Goal: Information Seeking & Learning: Find specific fact

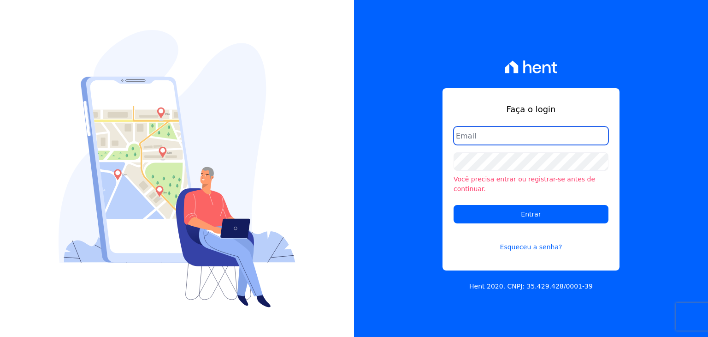
type input "[EMAIL_ADDRESS][DOMAIN_NAME]"
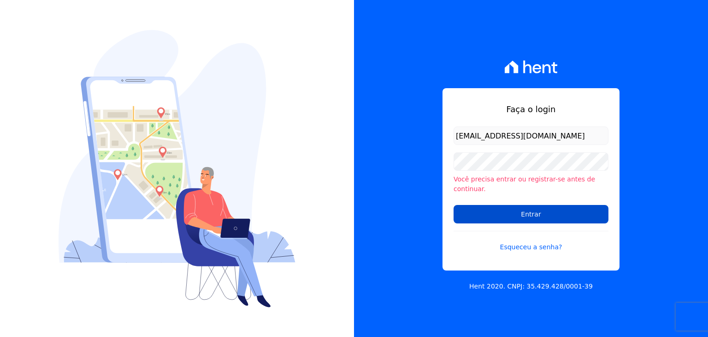
click at [549, 207] on input "Entrar" at bounding box center [531, 214] width 155 height 18
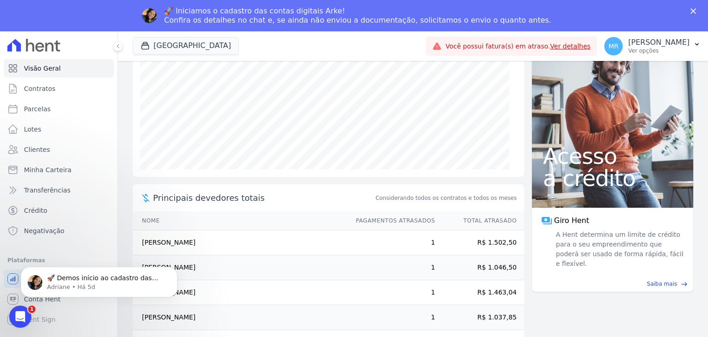
scroll to position [134, 0]
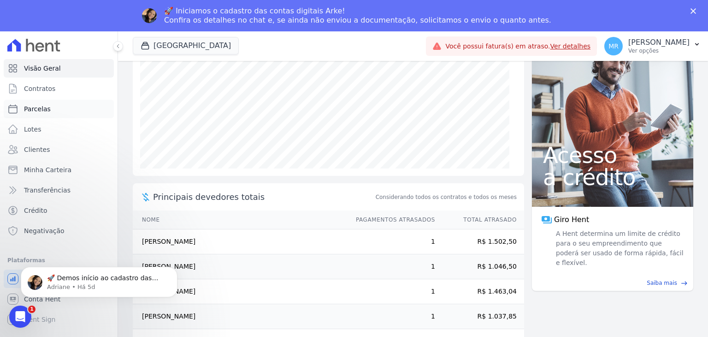
click at [52, 117] on link "Parcelas" at bounding box center [59, 109] width 110 height 18
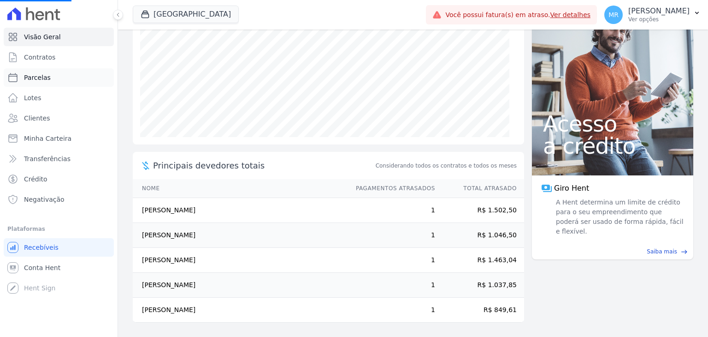
select select
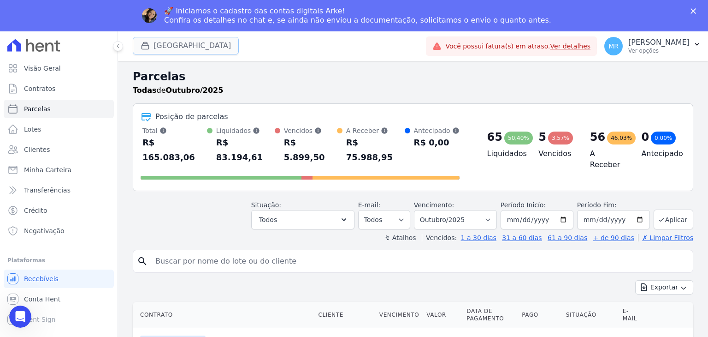
click at [166, 52] on button "[GEOGRAPHIC_DATA]" at bounding box center [186, 46] width 106 height 18
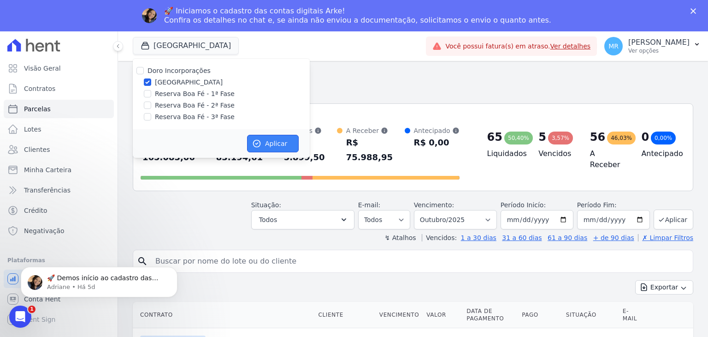
click at [271, 151] on button "Aplicar" at bounding box center [273, 144] width 52 height 18
select select
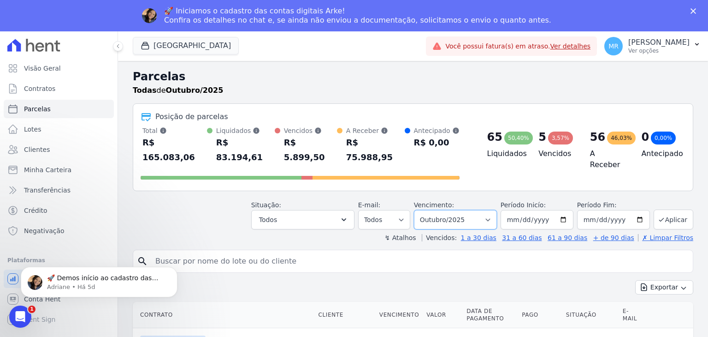
click at [485, 210] on select "Filtrar por período ──────── Todos os meses Novembro/2024 Dezembro/2024 Janeiro…" at bounding box center [455, 219] width 83 height 19
select select "09/2025"
click at [421, 210] on select "Filtrar por período ──────── Todos os meses Novembro/2024 Dezembro/2024 Janeiro…" at bounding box center [455, 219] width 83 height 19
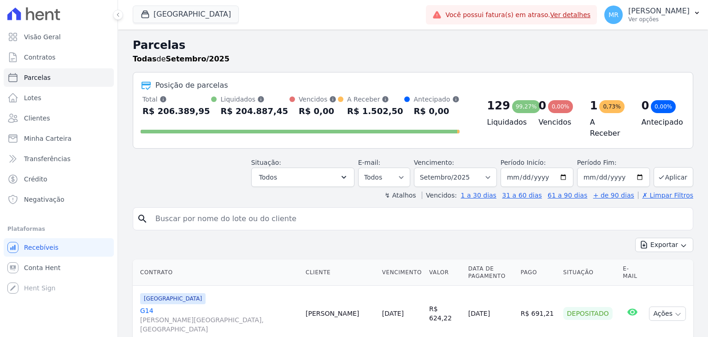
select select
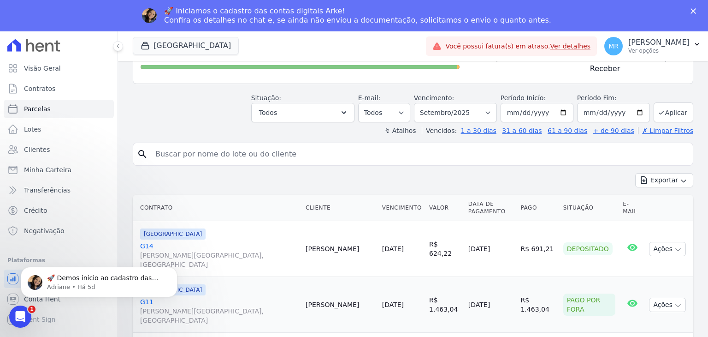
scroll to position [138, 0]
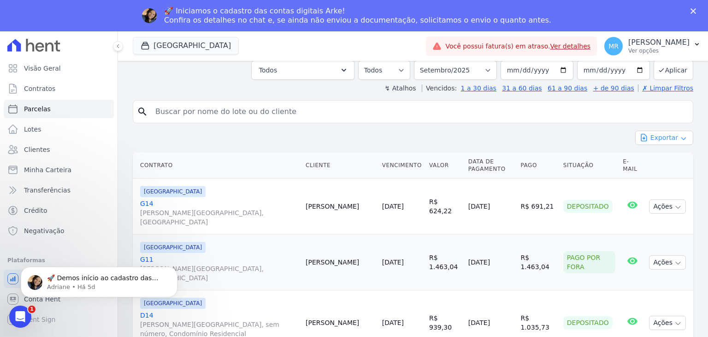
click at [655, 135] on button "Exportar" at bounding box center [664, 137] width 58 height 14
click at [658, 171] on span "Exportar CSV" at bounding box center [663, 175] width 49 height 9
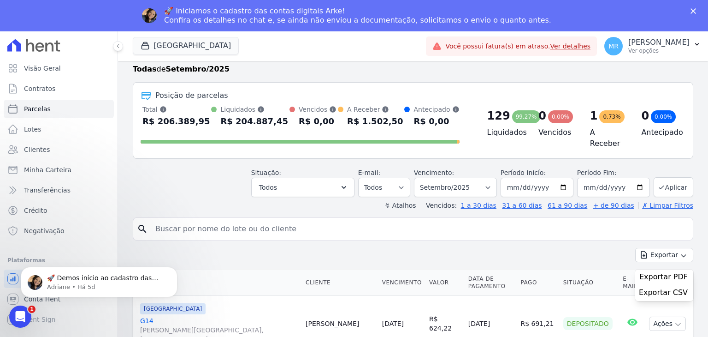
scroll to position [0, 0]
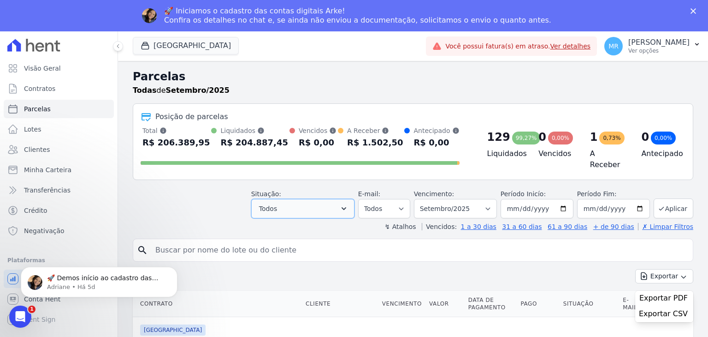
click at [354, 203] on button "Todos" at bounding box center [302, 208] width 103 height 19
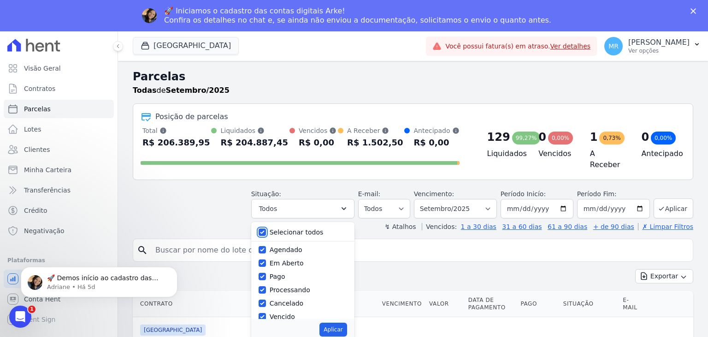
click at [266, 228] on input "Selecionar todos" at bounding box center [262, 231] width 7 height 7
checkbox input "false"
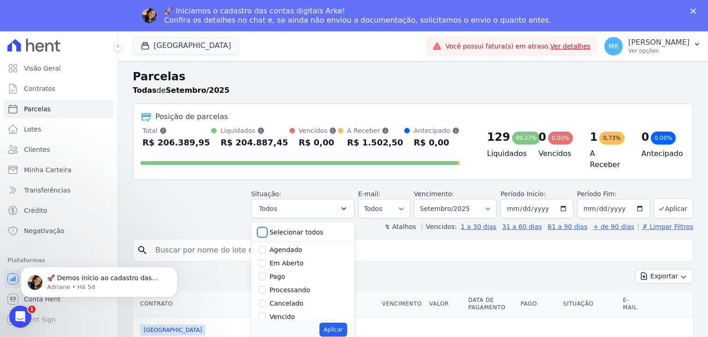
checkbox input "false"
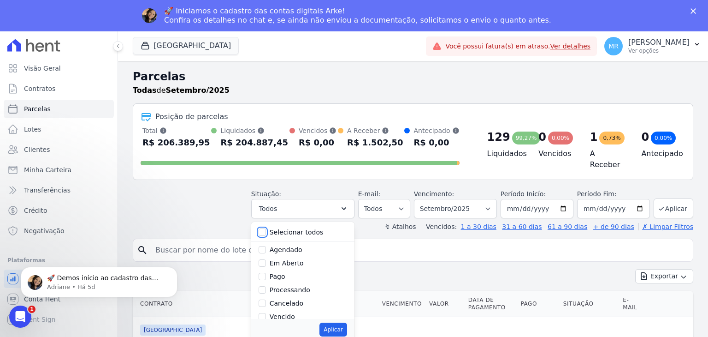
checkbox input "false"
click at [266, 278] on input "Depositado" at bounding box center [262, 281] width 7 height 7
checkbox input "true"
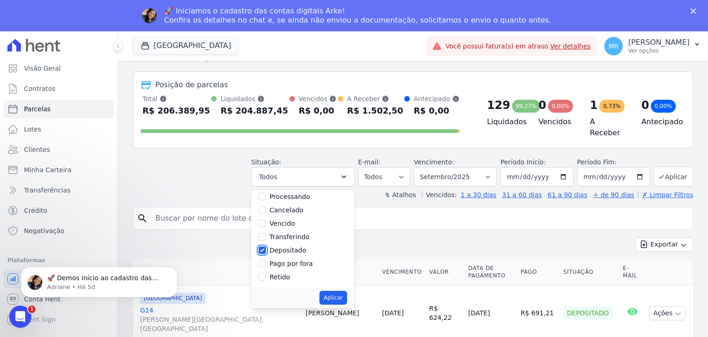
scroll to position [0, 0]
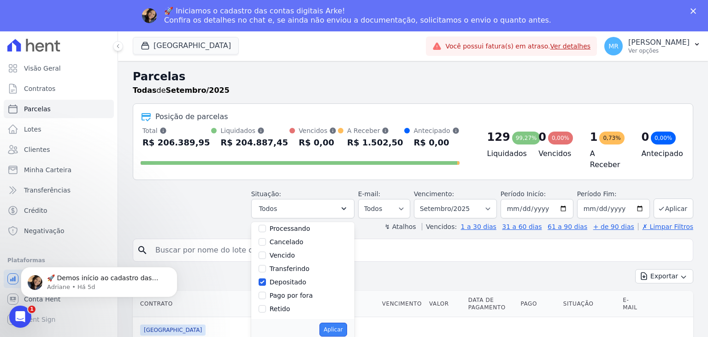
click at [337, 325] on button "Aplicar" at bounding box center [332, 329] width 27 height 14
select select "deposited"
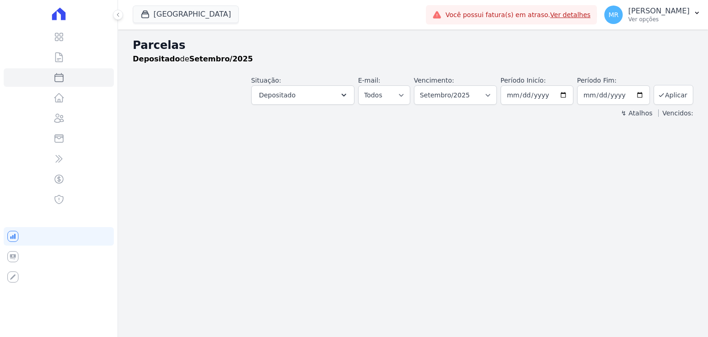
select select
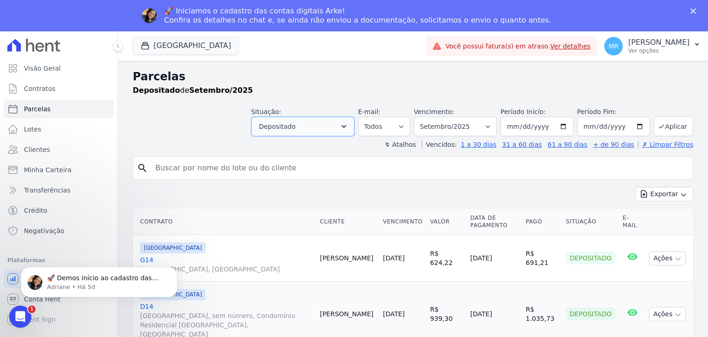
click at [318, 131] on button "Depositado" at bounding box center [302, 126] width 103 height 19
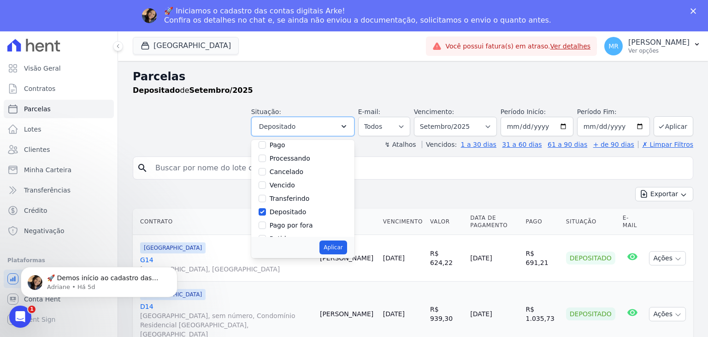
scroll to position [61, 0]
click at [266, 198] on input "Depositado" at bounding box center [262, 199] width 7 height 7
checkbox input "false"
click at [266, 210] on input "Pago por fora" at bounding box center [262, 212] width 7 height 7
checkbox input "true"
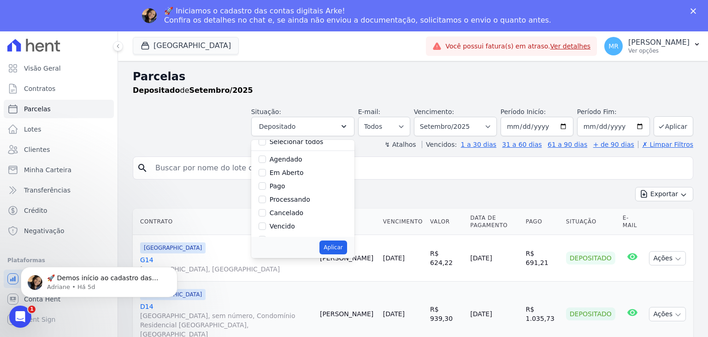
scroll to position [0, 0]
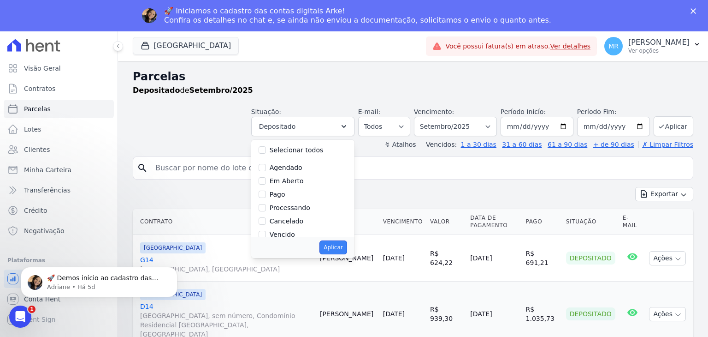
click at [339, 245] on button "Aplicar" at bounding box center [332, 247] width 27 height 14
select select "paid_externally"
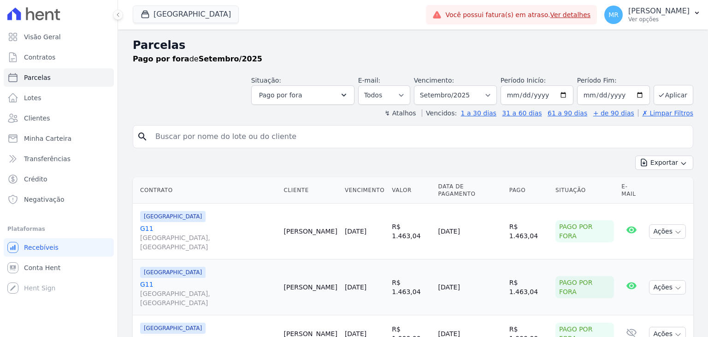
select select
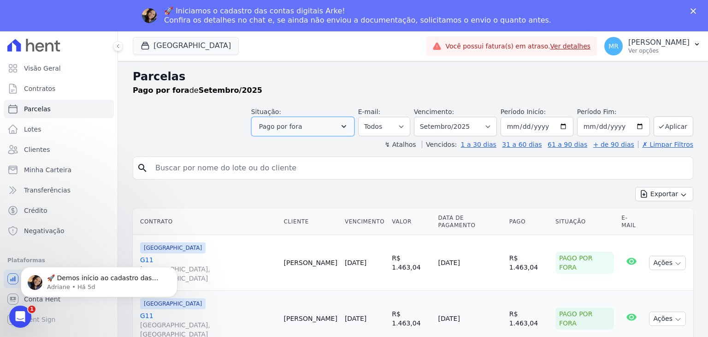
click at [343, 129] on button "Pago por fora" at bounding box center [302, 126] width 103 height 19
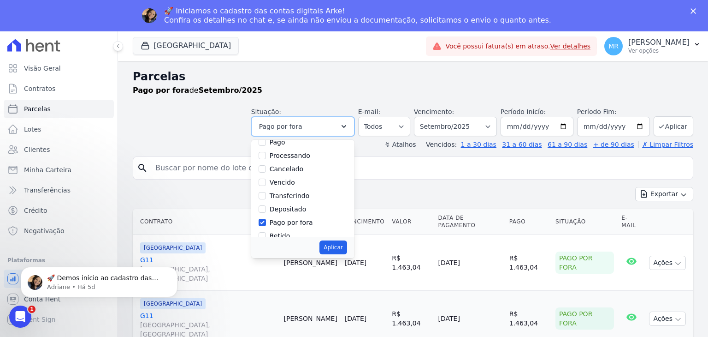
scroll to position [61, 0]
click at [275, 213] on div "Pago por fora" at bounding box center [303, 213] width 89 height 13
click at [266, 213] on input "Pago por fora" at bounding box center [262, 212] width 7 height 7
checkbox input "false"
click at [266, 199] on input "Depositado" at bounding box center [262, 199] width 7 height 7
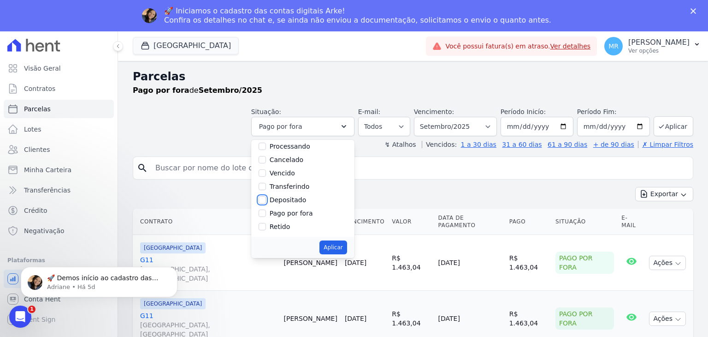
checkbox input "true"
click at [334, 246] on button "Aplicar" at bounding box center [332, 247] width 27 height 14
select select "deposited"
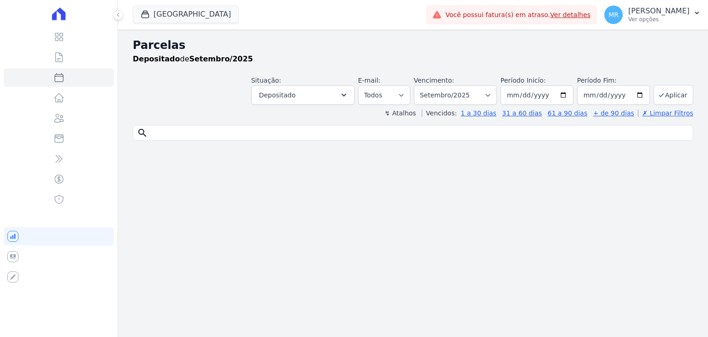
select select
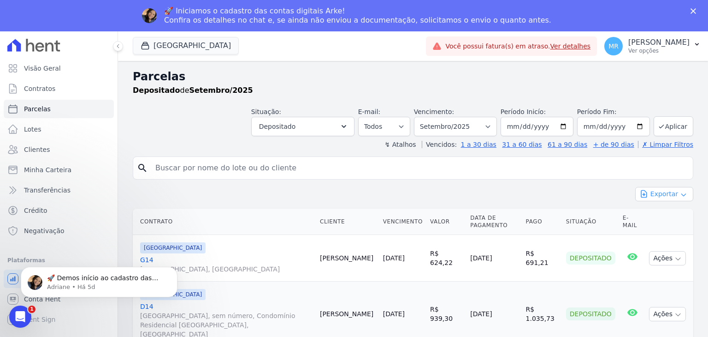
click at [660, 187] on button "Exportar" at bounding box center [664, 194] width 58 height 14
click at [657, 227] on span "Exportar CSV" at bounding box center [663, 231] width 49 height 9
click at [222, 47] on button "Parque Das Palmeiras" at bounding box center [186, 46] width 106 height 18
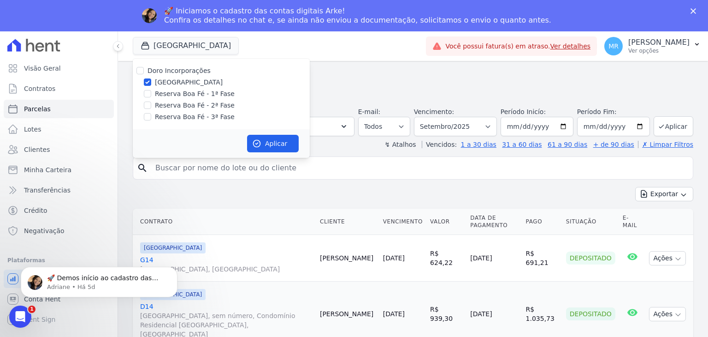
drag, startPoint x: 154, startPoint y: 81, endPoint x: 242, endPoint y: 84, distance: 88.1
click at [242, 84] on div "[GEOGRAPHIC_DATA]" at bounding box center [221, 82] width 177 height 10
copy label "[GEOGRAPHIC_DATA]"
click at [399, 123] on select "Todos Lido Não-lido" at bounding box center [384, 126] width 52 height 19
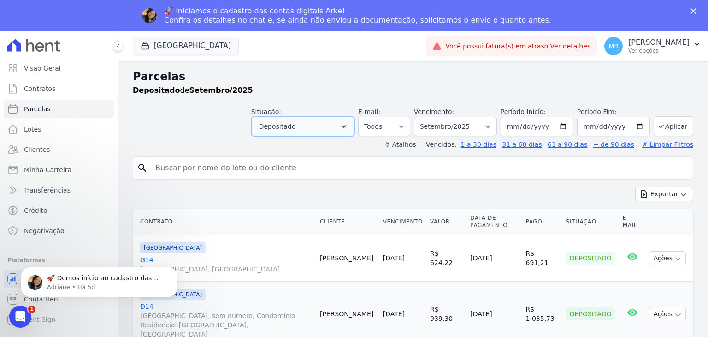
click at [337, 128] on button "Depositado" at bounding box center [302, 126] width 103 height 19
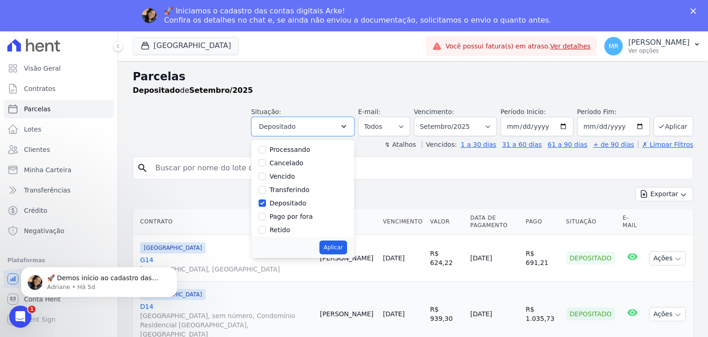
scroll to position [61, 0]
click at [266, 200] on input "Depositado" at bounding box center [262, 199] width 7 height 7
checkbox input "false"
click at [266, 209] on input "Pago por fora" at bounding box center [262, 212] width 7 height 7
checkbox input "true"
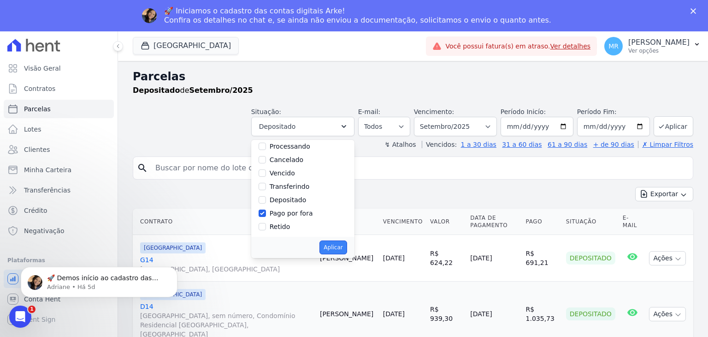
click at [343, 248] on button "Aplicar" at bounding box center [332, 247] width 27 height 14
select select "paid_externally"
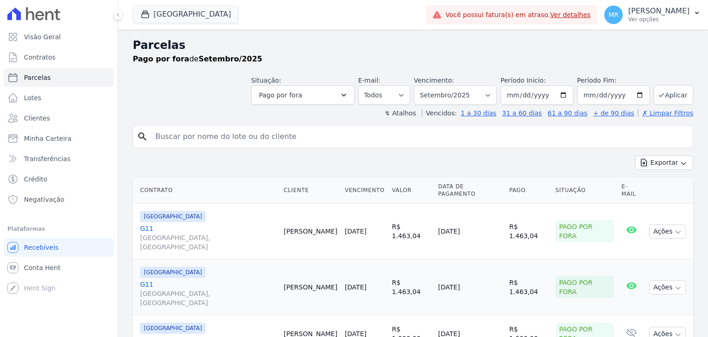
select select
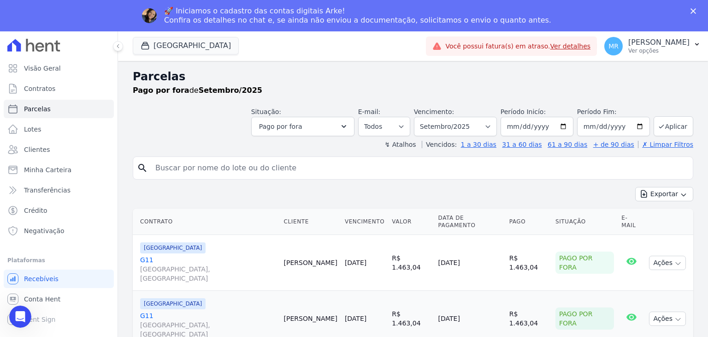
click at [673, 170] on input "search" at bounding box center [419, 168] width 539 height 18
click at [666, 193] on button "Exportar" at bounding box center [664, 194] width 58 height 14
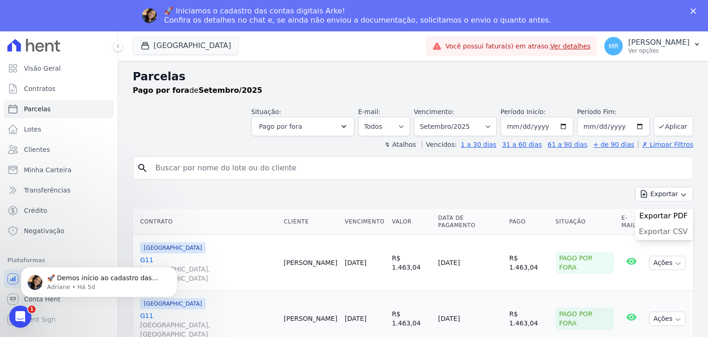
click at [650, 231] on span "Exportar CSV" at bounding box center [663, 231] width 49 height 9
click at [218, 47] on button "Parque Das Palmeiras" at bounding box center [186, 46] width 106 height 18
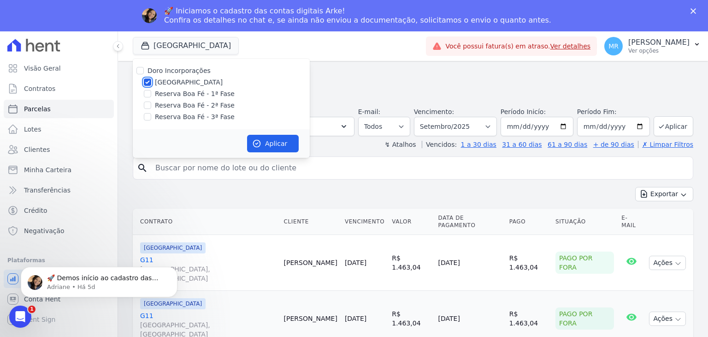
click at [147, 83] on input "[GEOGRAPHIC_DATA]" at bounding box center [147, 81] width 7 height 7
checkbox input "false"
click at [146, 92] on input "Reserva Boa Fé - 1ª Fase" at bounding box center [147, 93] width 7 height 7
checkbox input "true"
click at [269, 140] on button "Aplicar" at bounding box center [273, 144] width 52 height 18
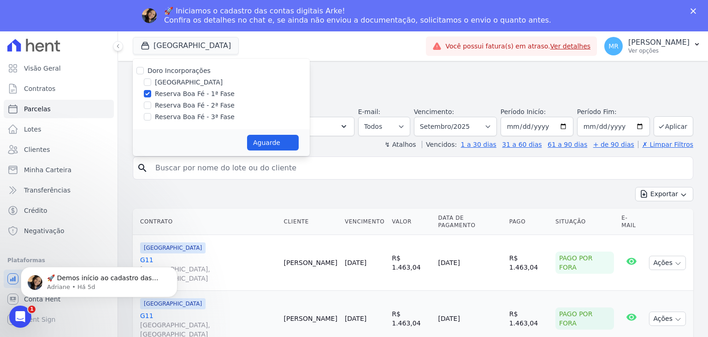
select select
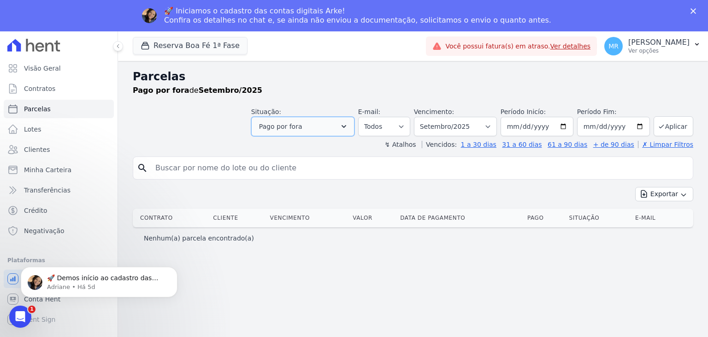
click at [337, 128] on button "Pago por fora" at bounding box center [302, 126] width 103 height 19
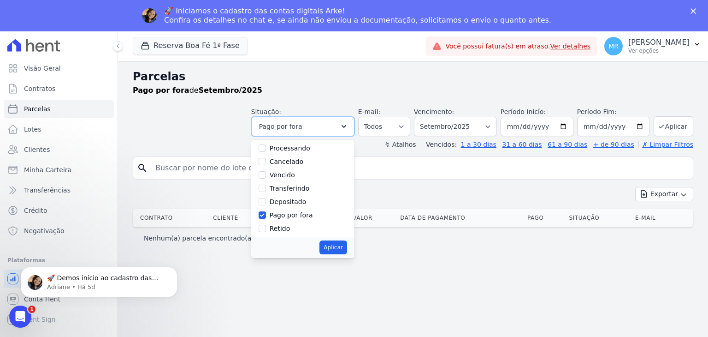
scroll to position [61, 0]
click at [266, 213] on input "Pago por fora" at bounding box center [262, 212] width 7 height 7
checkbox input "false"
click at [266, 201] on input "Depositado" at bounding box center [262, 199] width 7 height 7
checkbox input "true"
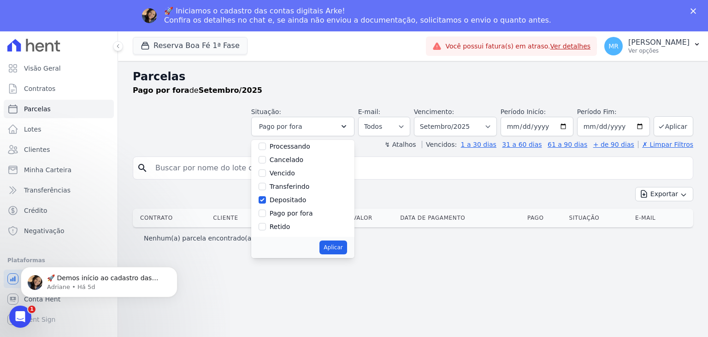
click at [442, 187] on div "Exportar Exportar PDF Exportar CSV" at bounding box center [413, 198] width 561 height 22
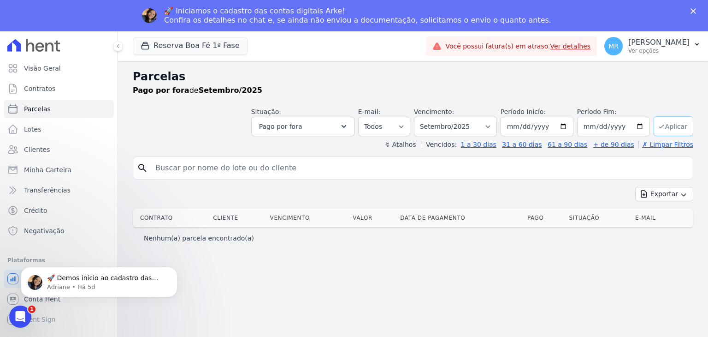
click at [670, 128] on button "Aplicar" at bounding box center [674, 126] width 40 height 20
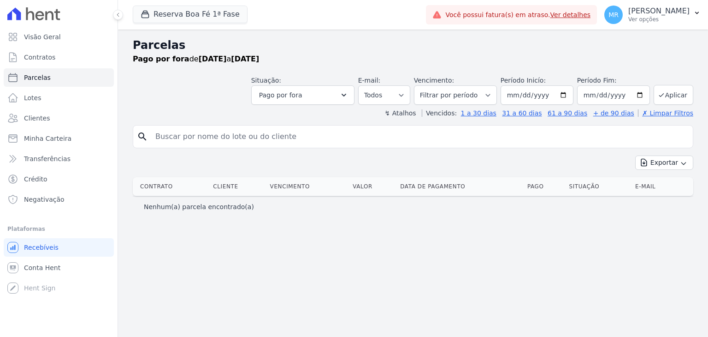
select select
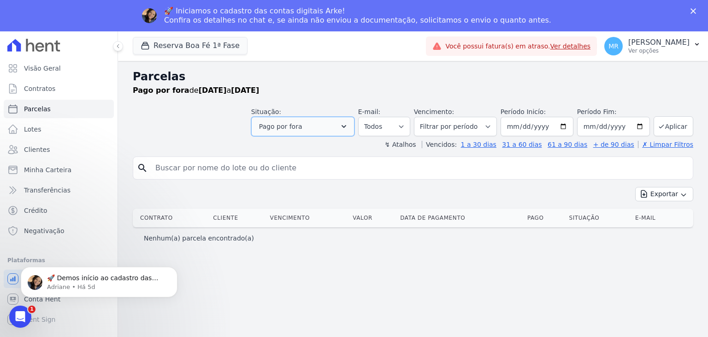
click at [328, 126] on button "Pago por fora" at bounding box center [302, 126] width 103 height 19
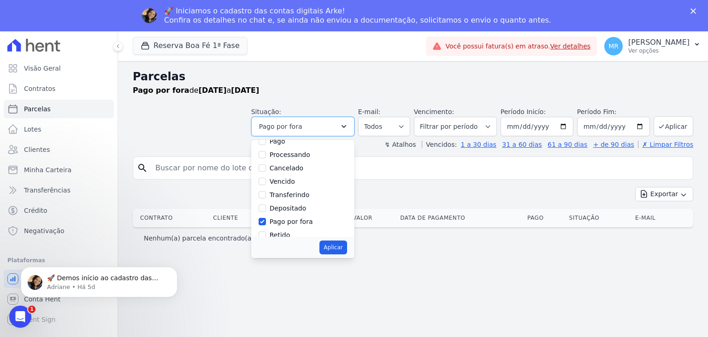
scroll to position [61, 0]
click at [282, 213] on div "Pago por fora" at bounding box center [303, 213] width 89 height 13
click at [266, 215] on div at bounding box center [262, 212] width 7 height 9
click at [266, 210] on input "Pago por fora" at bounding box center [262, 212] width 7 height 7
checkbox input "false"
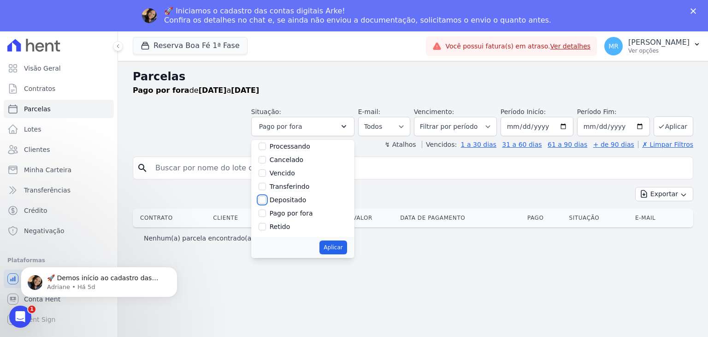
click at [266, 201] on input "Depositado" at bounding box center [262, 199] width 7 height 7
checkbox input "true"
click at [347, 246] on button "Aplicar" at bounding box center [332, 247] width 27 height 14
select select "deposited"
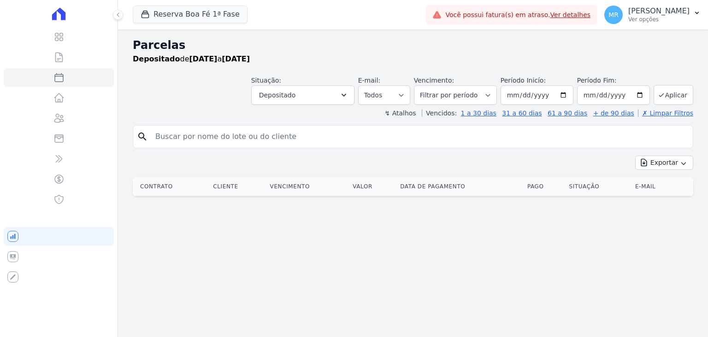
select select
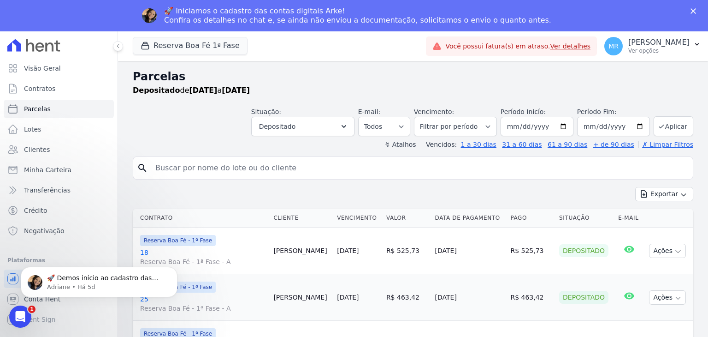
click at [661, 199] on button "Exportar" at bounding box center [664, 194] width 58 height 14
click at [647, 229] on span "Exportar CSV" at bounding box center [663, 231] width 49 height 9
click at [103, 6] on div "🚀 Iniciamos o cadastro das contas digitais Arke! Confira os detalhes no chat e,…" at bounding box center [354, 16] width 708 height 24
click at [221, 48] on button "Reserva Boa Fé 1ª Fase" at bounding box center [190, 46] width 115 height 18
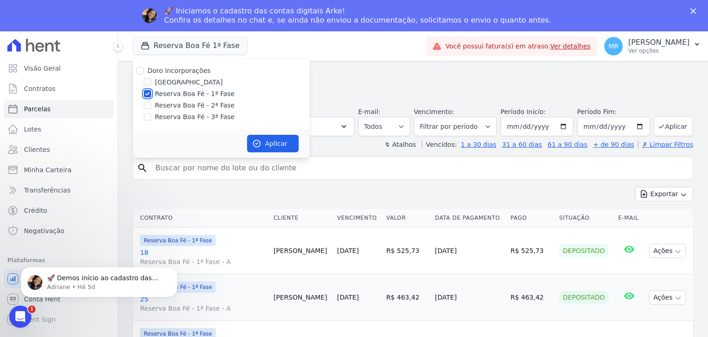
drag, startPoint x: 149, startPoint y: 96, endPoint x: 147, endPoint y: 78, distance: 18.1
click at [149, 95] on input "Reserva Boa Fé - 1ª Fase" at bounding box center [147, 93] width 7 height 7
checkbox input "false"
click at [147, 78] on input "[GEOGRAPHIC_DATA]" at bounding box center [147, 81] width 7 height 7
checkbox input "true"
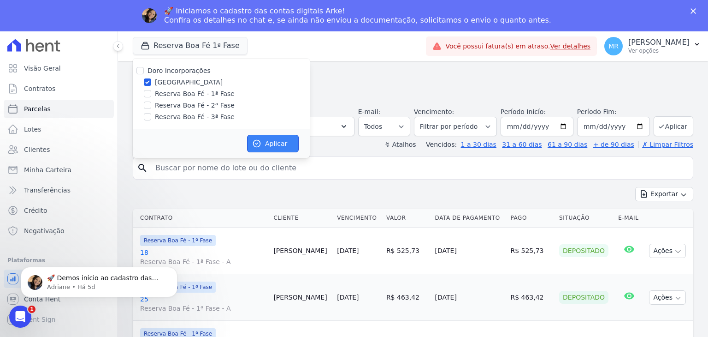
click at [270, 148] on button "Aplicar" at bounding box center [273, 144] width 52 height 18
select select
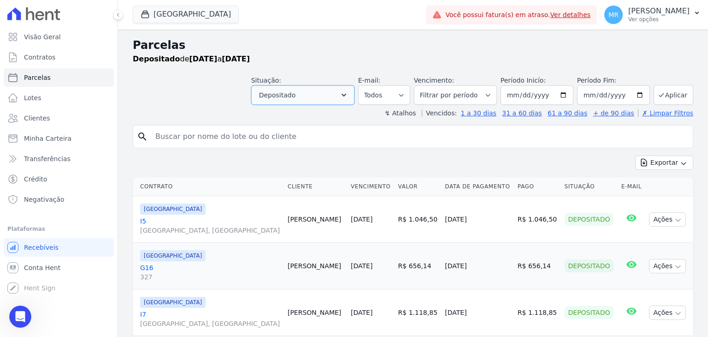
click at [340, 95] on header "Parcelas Depositado de 01/09/2025 a 30/09/2025 Situação: Agendado Em Aberto Pag…" at bounding box center [413, 77] width 561 height 81
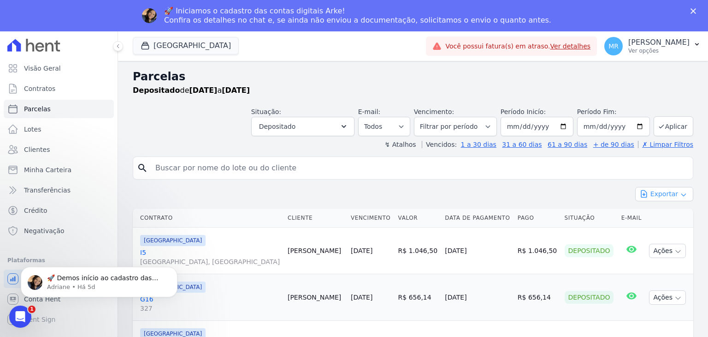
click at [661, 197] on button "Exportar" at bounding box center [664, 194] width 58 height 14
click at [662, 128] on button "Aplicar" at bounding box center [674, 126] width 40 height 20
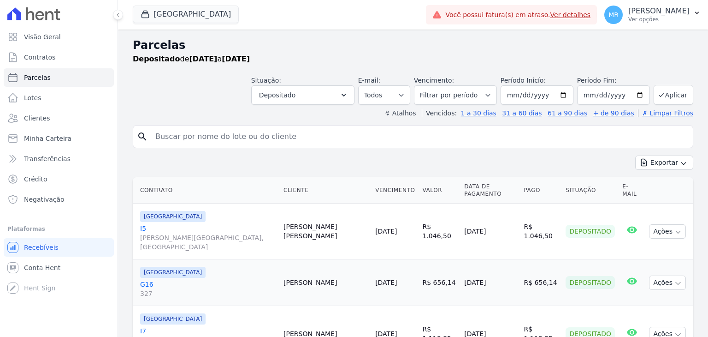
select select
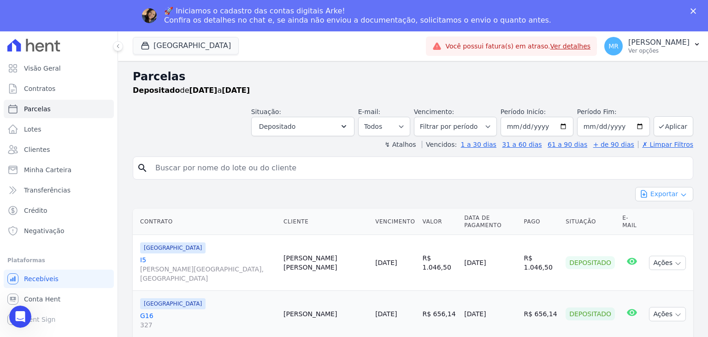
click at [680, 192] on icon "button" at bounding box center [683, 194] width 7 height 7
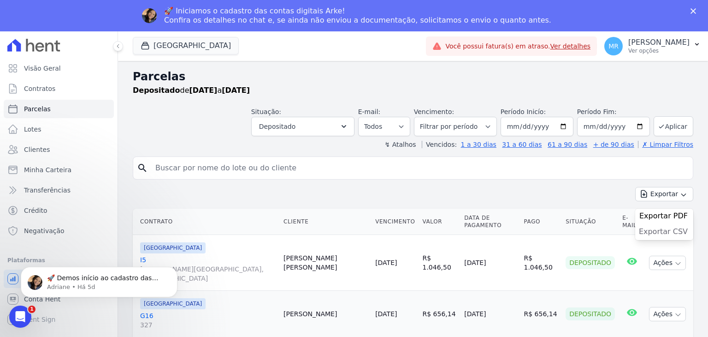
click at [660, 228] on span "Exportar CSV" at bounding box center [663, 231] width 49 height 9
click at [221, 47] on button "Parque Das Palmeiras" at bounding box center [186, 46] width 106 height 18
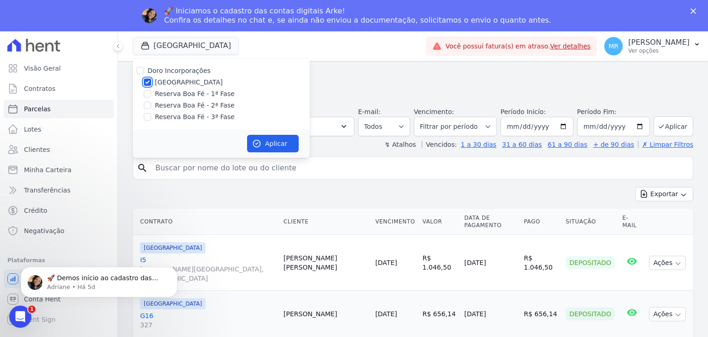
click at [148, 83] on input "[GEOGRAPHIC_DATA]" at bounding box center [147, 81] width 7 height 7
checkbox input "false"
click at [146, 106] on input "Reserva Boa Fé - 2ª Fase" at bounding box center [147, 104] width 7 height 7
checkbox input "true"
click at [265, 145] on button "Aplicar" at bounding box center [273, 144] width 52 height 18
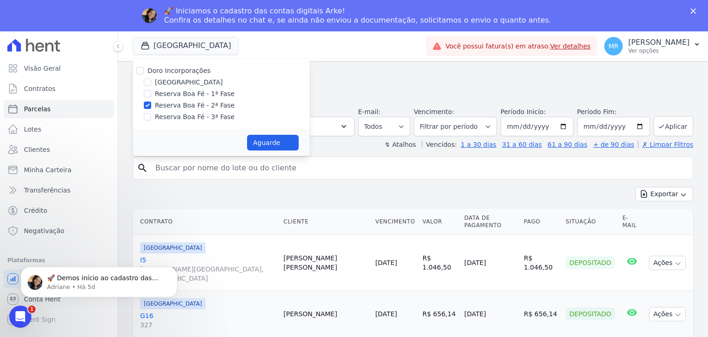
select select
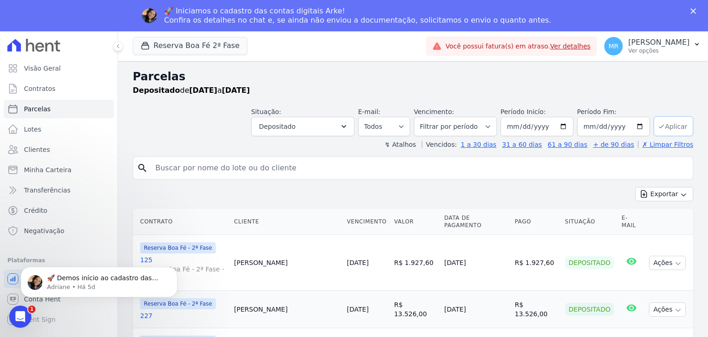
click at [673, 124] on button "Aplicar" at bounding box center [674, 126] width 40 height 20
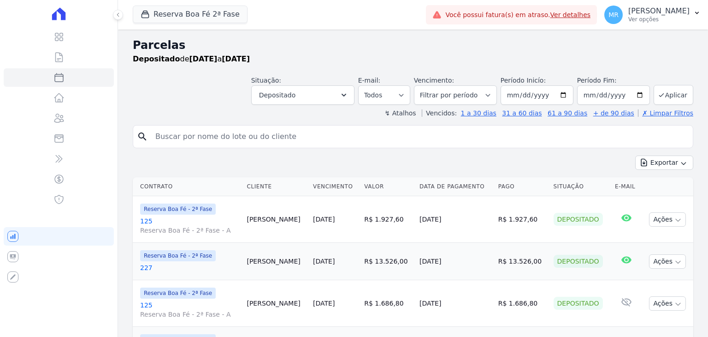
select select
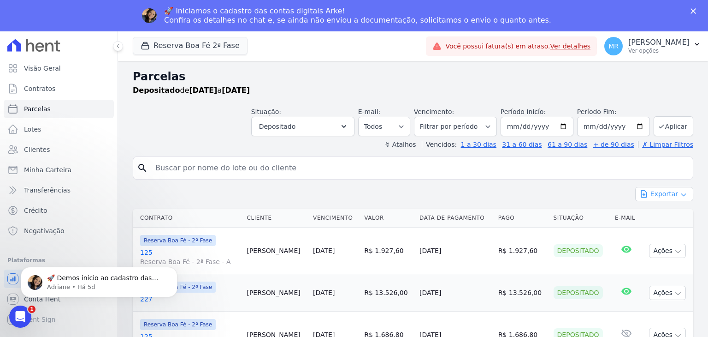
click at [663, 196] on button "Exportar" at bounding box center [664, 194] width 58 height 14
click at [651, 230] on span "Exportar CSV" at bounding box center [663, 231] width 49 height 9
click at [349, 130] on icon "button" at bounding box center [343, 126] width 9 height 9
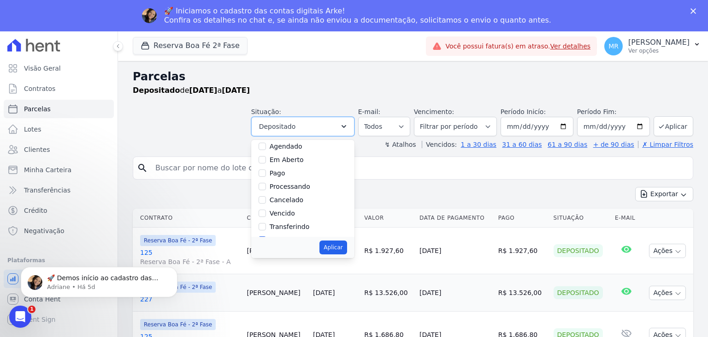
scroll to position [61, 0]
click at [266, 203] on div at bounding box center [262, 199] width 7 height 9
click at [266, 200] on input "Depositado" at bounding box center [262, 199] width 7 height 7
checkbox input "false"
click at [266, 212] on input "Pago por fora" at bounding box center [262, 212] width 7 height 7
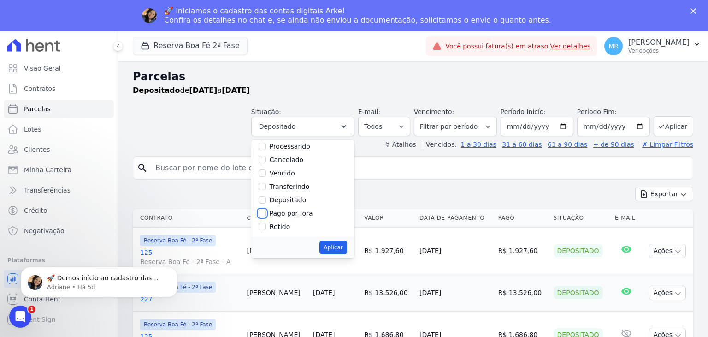
checkbox input "true"
click at [343, 247] on button "Aplicar" at bounding box center [332, 247] width 27 height 14
select select "paid_externally"
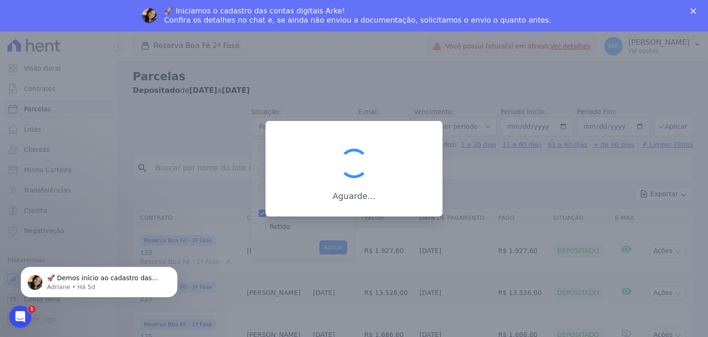
scroll to position [48, 0]
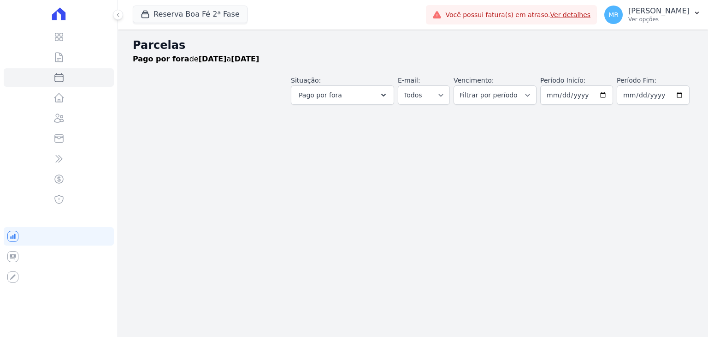
select select
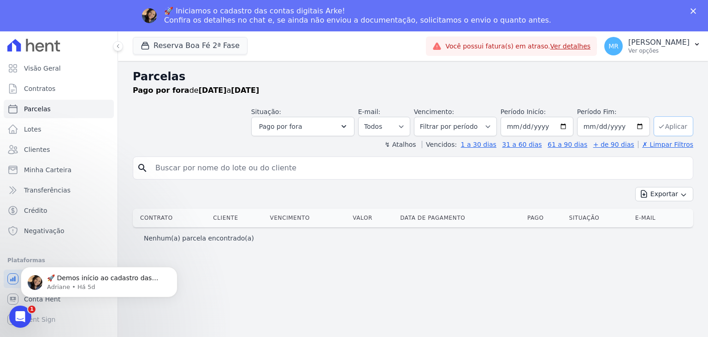
click at [679, 129] on button "Aplicar" at bounding box center [674, 126] width 40 height 20
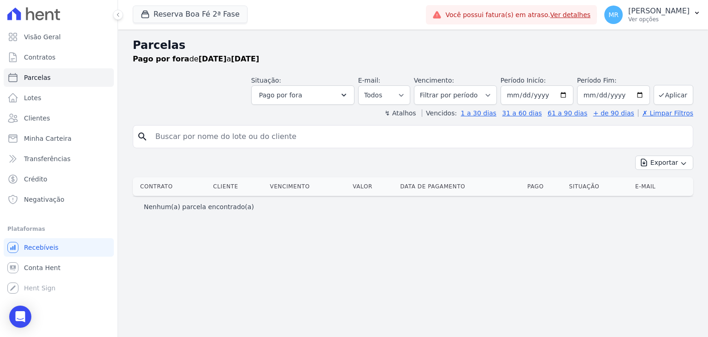
select select
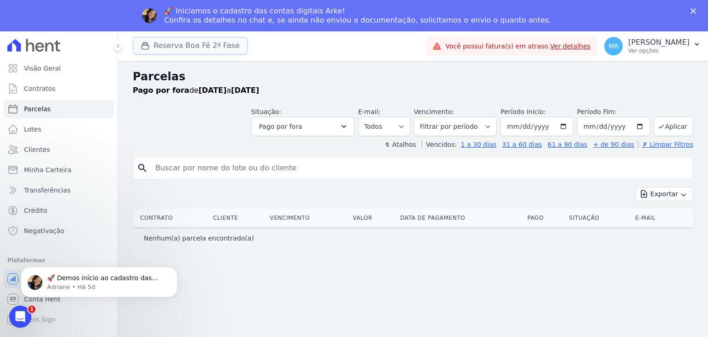
click at [214, 42] on button "Reserva Boa Fé 2ª Fase" at bounding box center [190, 46] width 115 height 18
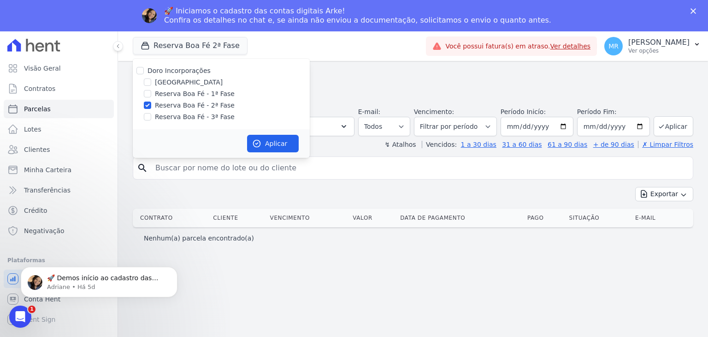
click at [195, 115] on label "Reserva Boa Fé - 3ª Fase" at bounding box center [195, 117] width 80 height 10
click at [151, 115] on input "Reserva Boa Fé - 3ª Fase" at bounding box center [147, 116] width 7 height 7
checkbox input "true"
click at [148, 104] on input "Reserva Boa Fé - 2ª Fase" at bounding box center [147, 104] width 7 height 7
checkbox input "false"
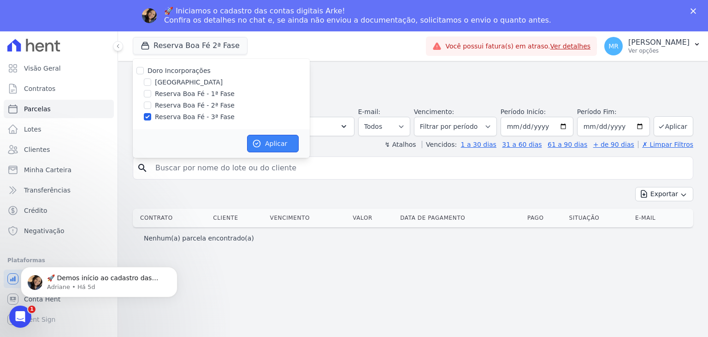
click at [260, 142] on icon "button" at bounding box center [256, 143] width 9 height 9
select select
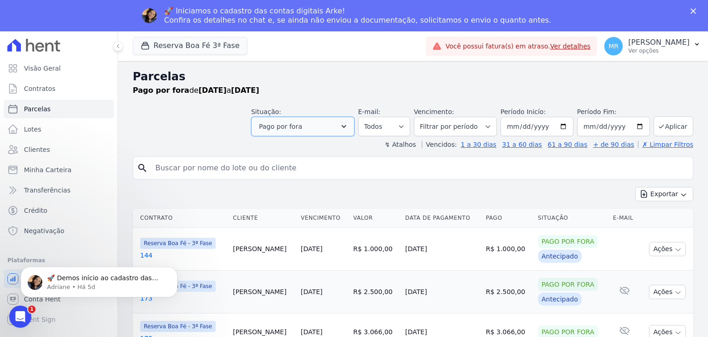
click at [327, 127] on button "Pago por fora" at bounding box center [302, 126] width 103 height 19
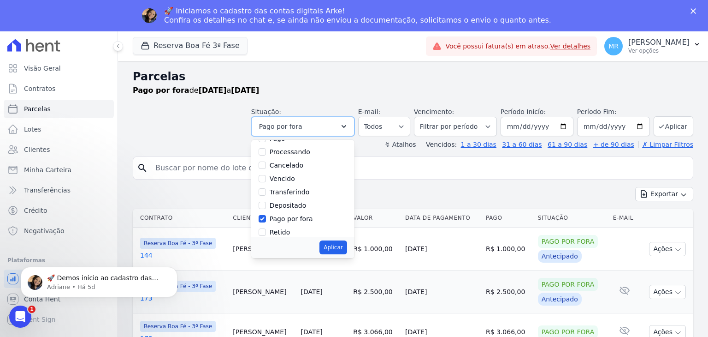
scroll to position [61, 0]
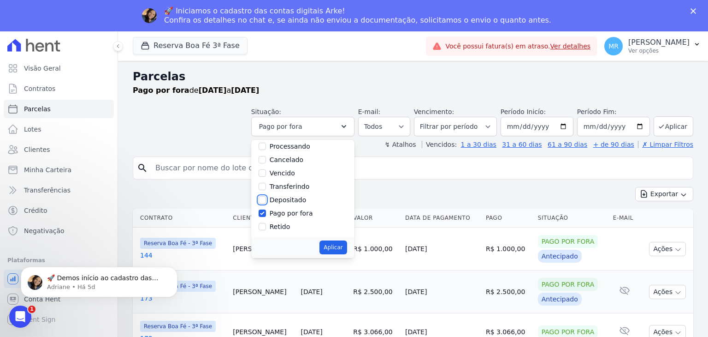
click at [266, 200] on input "Depositado" at bounding box center [262, 199] width 7 height 7
checkbox input "true"
click at [266, 211] on input "Pago por fora" at bounding box center [262, 212] width 7 height 7
checkbox input "false"
click at [343, 249] on button "Aplicar" at bounding box center [332, 247] width 27 height 14
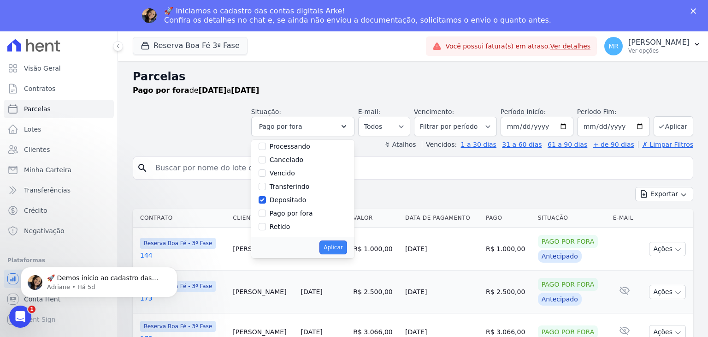
select select "deposited"
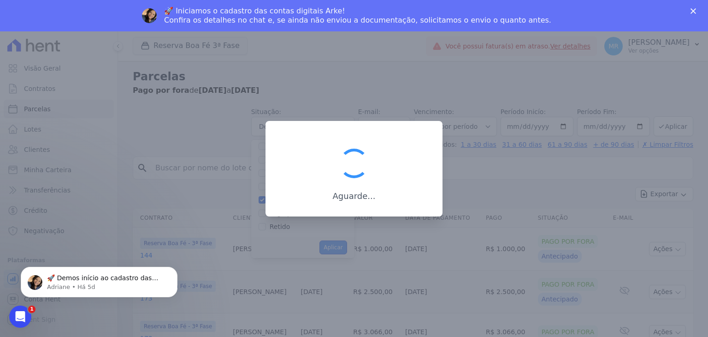
scroll to position [38, 0]
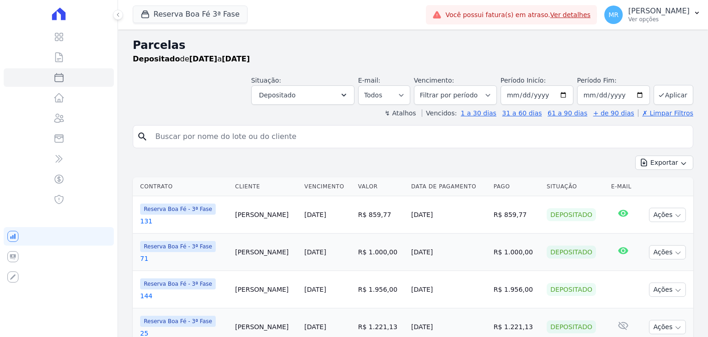
select select
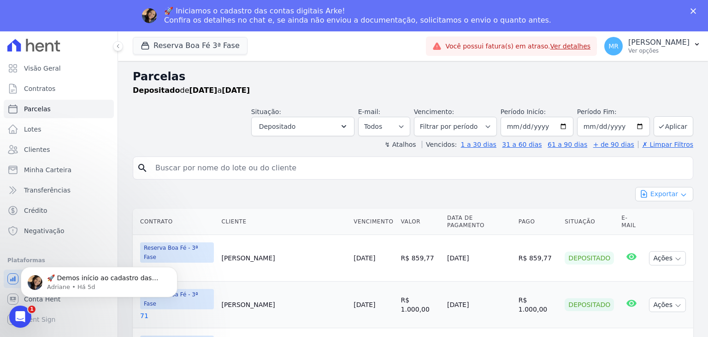
click at [655, 191] on button "Exportar" at bounding box center [664, 194] width 58 height 14
click at [655, 231] on span "Exportar CSV" at bounding box center [663, 231] width 49 height 9
drag, startPoint x: 354, startPoint y: 130, endPoint x: 339, endPoint y: 145, distance: 20.9
click at [349, 130] on icon "button" at bounding box center [343, 126] width 9 height 9
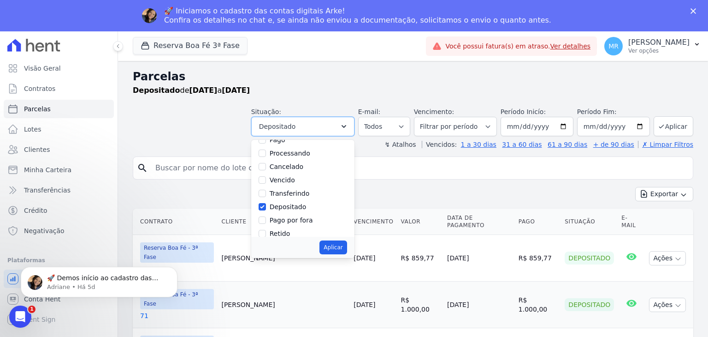
scroll to position [61, 0]
click at [301, 213] on label "Pago por fora" at bounding box center [291, 212] width 43 height 7
click at [266, 213] on input "Pago por fora" at bounding box center [262, 212] width 7 height 7
checkbox input "true"
click at [264, 201] on div "Selecionar todos Agendado Em Aberto Pago Processando Cancelado Vencido Transfer…" at bounding box center [302, 188] width 103 height 97
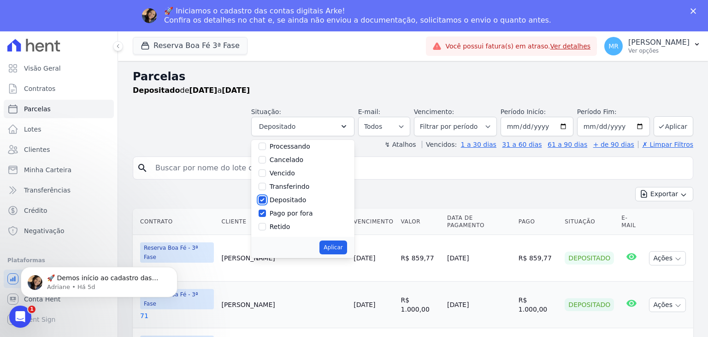
click at [266, 200] on input "Depositado" at bounding box center [262, 199] width 7 height 7
checkbox input "false"
click at [343, 244] on button "Aplicar" at bounding box center [332, 247] width 27 height 14
select select "paid_externally"
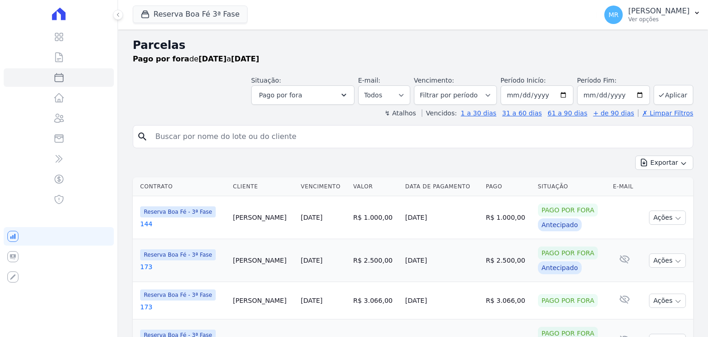
select select
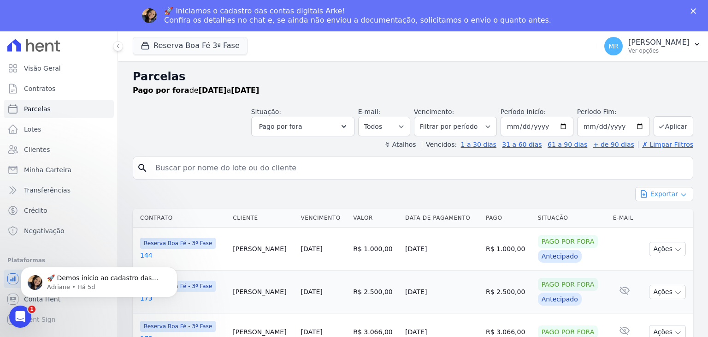
click at [680, 196] on icon "button" at bounding box center [683, 194] width 7 height 7
click at [653, 231] on span "Exportar CSV" at bounding box center [663, 231] width 49 height 9
click at [49, 95] on link "Contratos" at bounding box center [59, 88] width 110 height 18
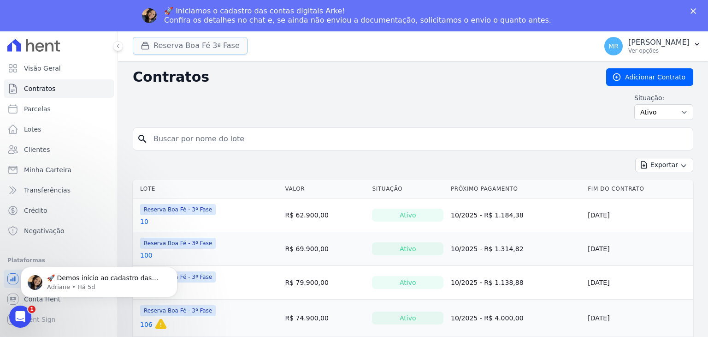
click at [215, 47] on button "Reserva Boa Fé 3ª Fase" at bounding box center [190, 46] width 115 height 18
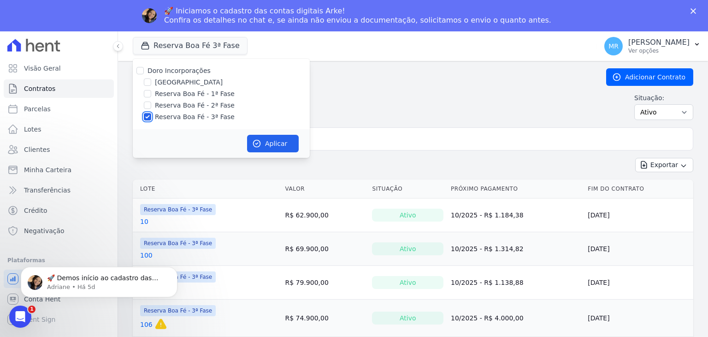
click at [150, 118] on input "Reserva Boa Fé - 3ª Fase" at bounding box center [147, 116] width 7 height 7
checkbox input "false"
click at [147, 106] on input "Reserva Boa Fé - 2ª Fase" at bounding box center [147, 104] width 7 height 7
checkbox input "true"
click at [261, 142] on button "Aplicar" at bounding box center [273, 144] width 52 height 18
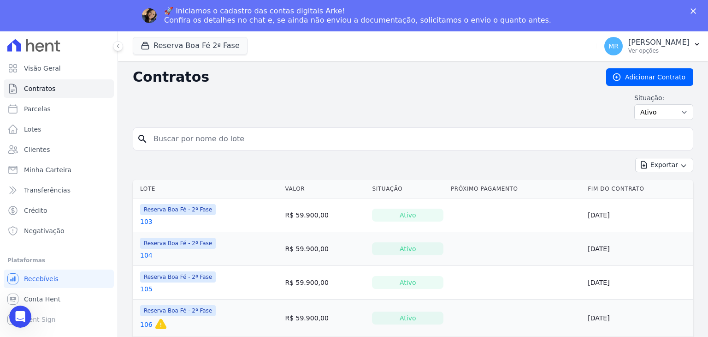
click at [273, 142] on input "search" at bounding box center [418, 139] width 541 height 18
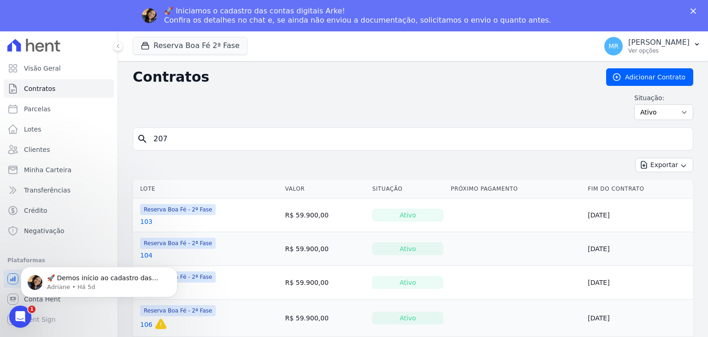
click at [139, 141] on icon "search" at bounding box center [142, 138] width 11 height 11
click at [326, 143] on input "207" at bounding box center [418, 139] width 541 height 18
type input "207"
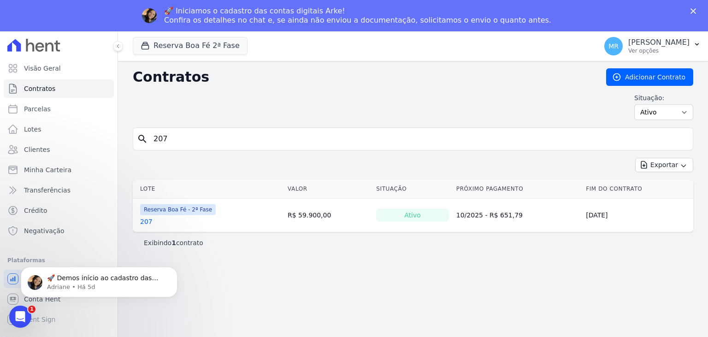
click at [142, 220] on link "207" at bounding box center [146, 221] width 12 height 9
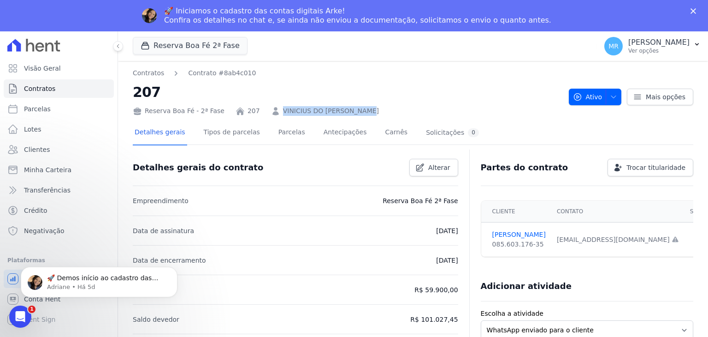
drag, startPoint x: 269, startPoint y: 115, endPoint x: 365, endPoint y: 112, distance: 95.9
click at [365, 112] on div "Reserva Boa Fé - 2ª Fase 207 VINICIUS DO [PERSON_NAME]" at bounding box center [347, 108] width 429 height 13
click at [272, 114] on icon at bounding box center [275, 111] width 6 height 8
click at [284, 113] on link "VINICIUS DO [PERSON_NAME]" at bounding box center [331, 111] width 96 height 10
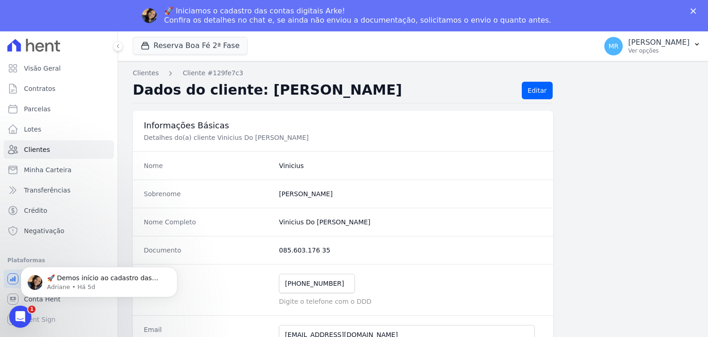
drag, startPoint x: 276, startPoint y: 221, endPoint x: 364, endPoint y: 221, distance: 87.6
click at [364, 221] on div "Nome Completo Vinicius Do [PERSON_NAME]" at bounding box center [343, 221] width 420 height 28
copy completo "Vinicius Do [PERSON_NAME]"
click at [304, 248] on dd "085.603.176 35" at bounding box center [410, 249] width 263 height 9
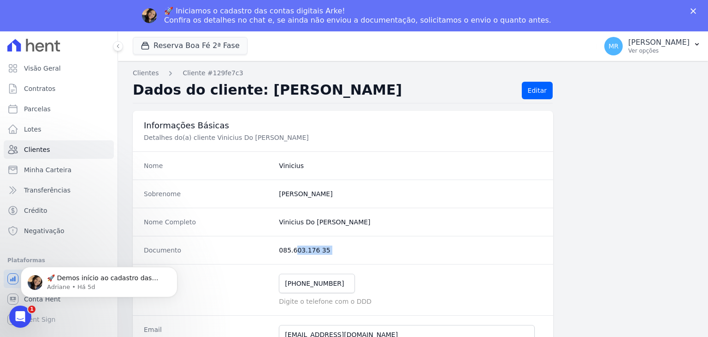
click at [304, 248] on dd "085.603.176 35" at bounding box center [410, 249] width 263 height 9
copy dl "085.603.176 35"
